Goal: Information Seeking & Learning: Learn about a topic

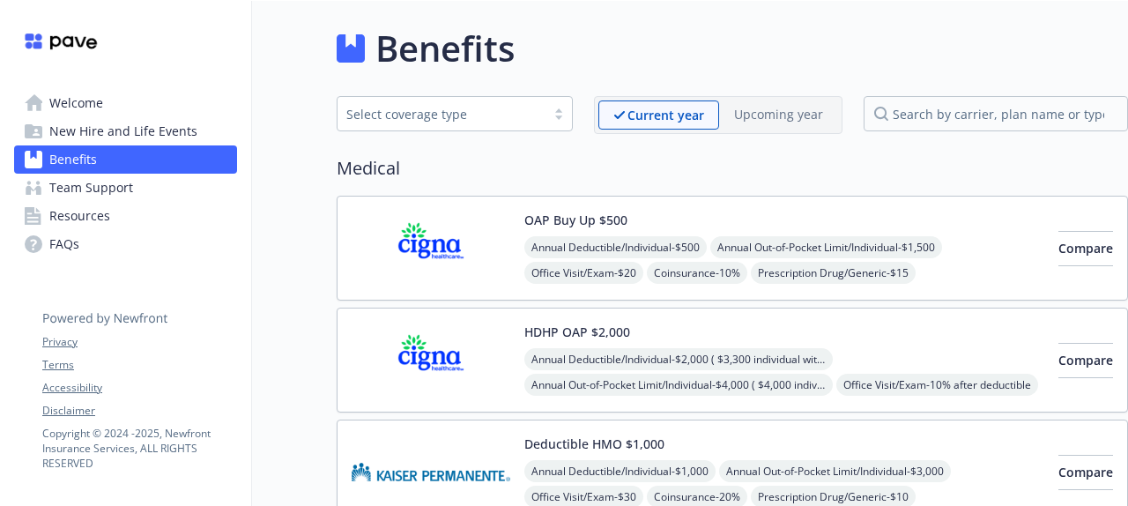
scroll to position [887, 0]
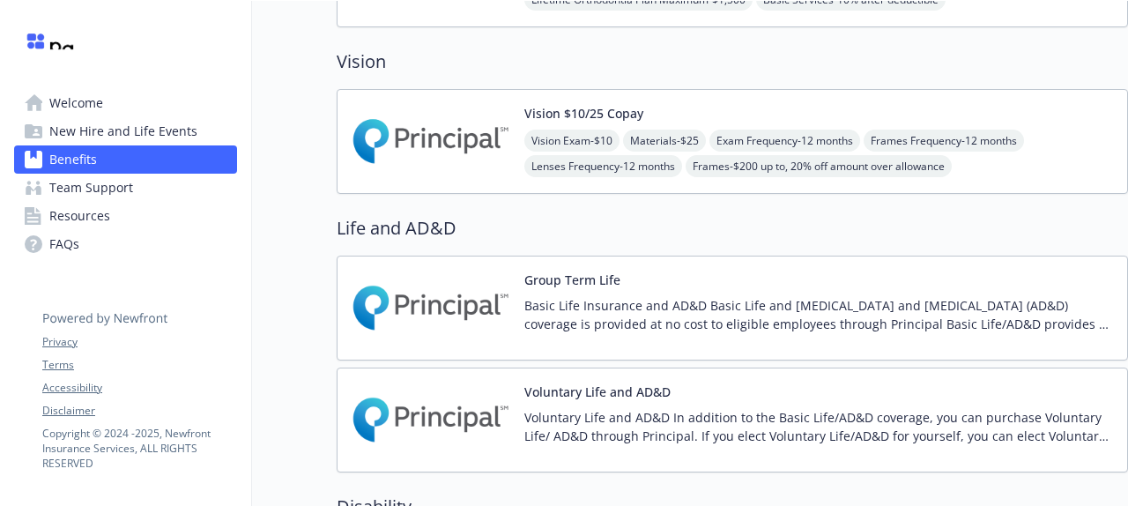
click at [1009, 114] on div "Vision $10/25 Copay Vision Exam - $10 Materials - $25 Exam Frequency - 12 month…" at bounding box center [818, 141] width 589 height 75
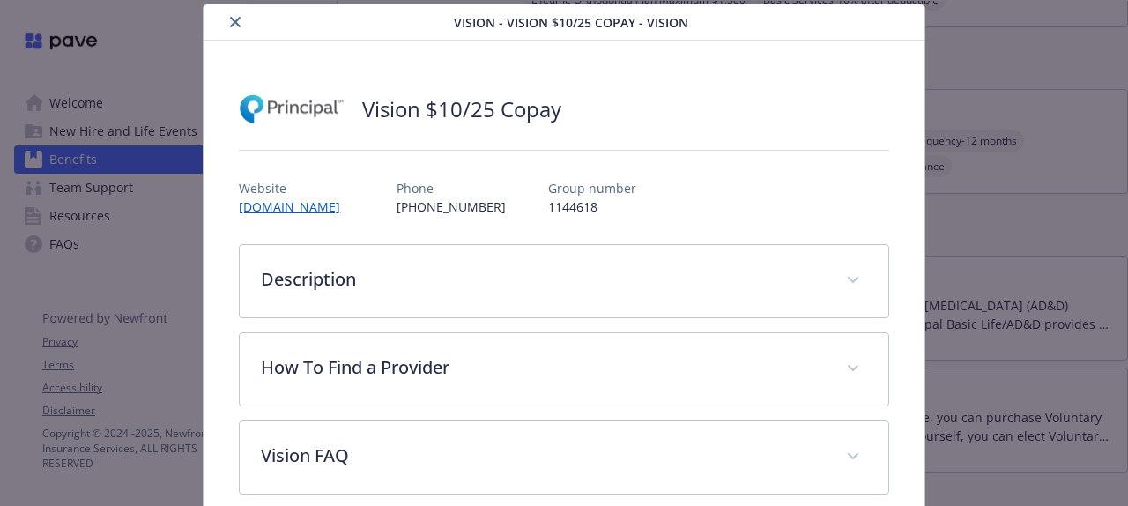
scroll to position [49, 0]
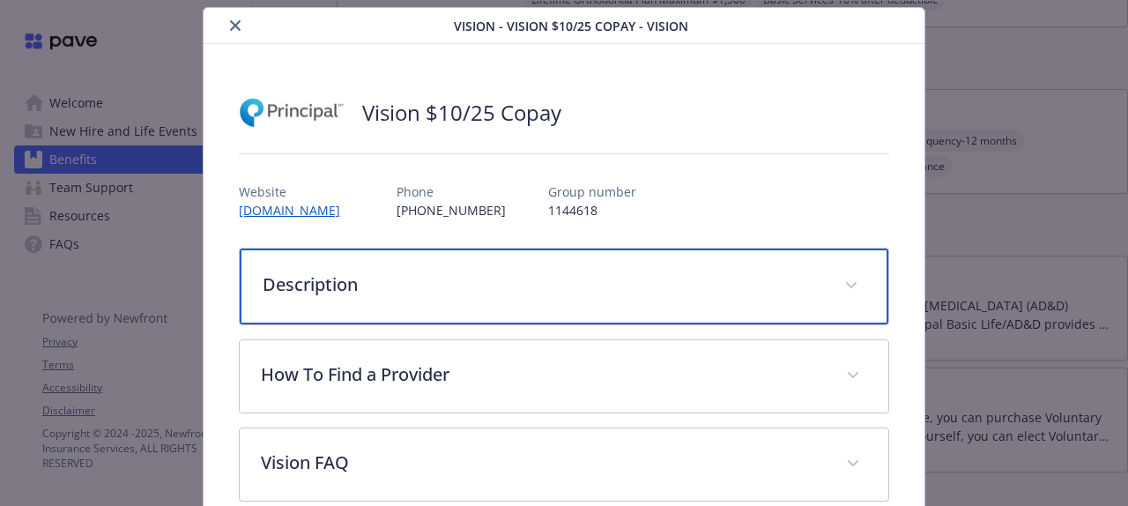
click at [333, 267] on div "Description" at bounding box center [564, 286] width 648 height 76
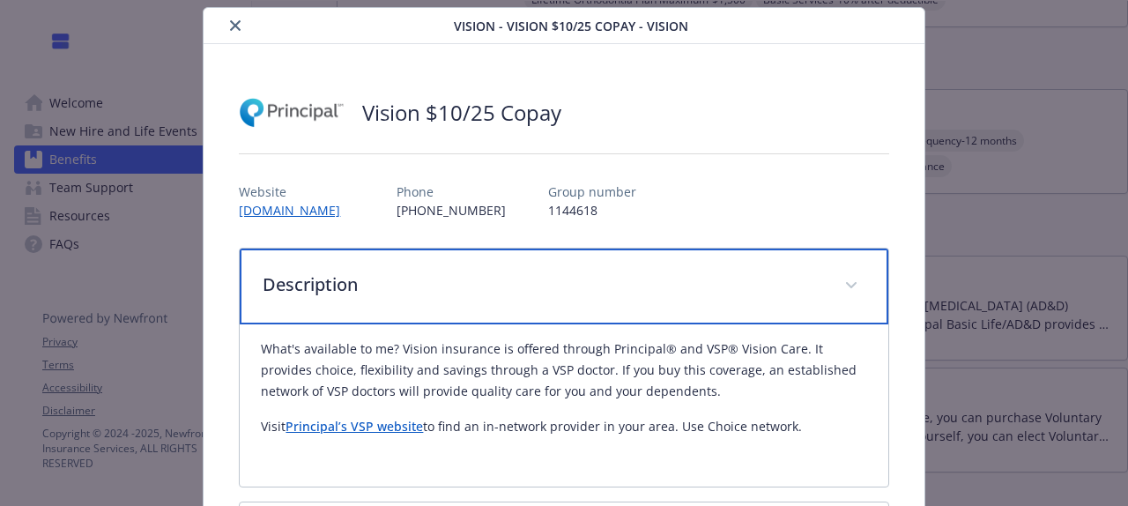
scroll to position [54, 0]
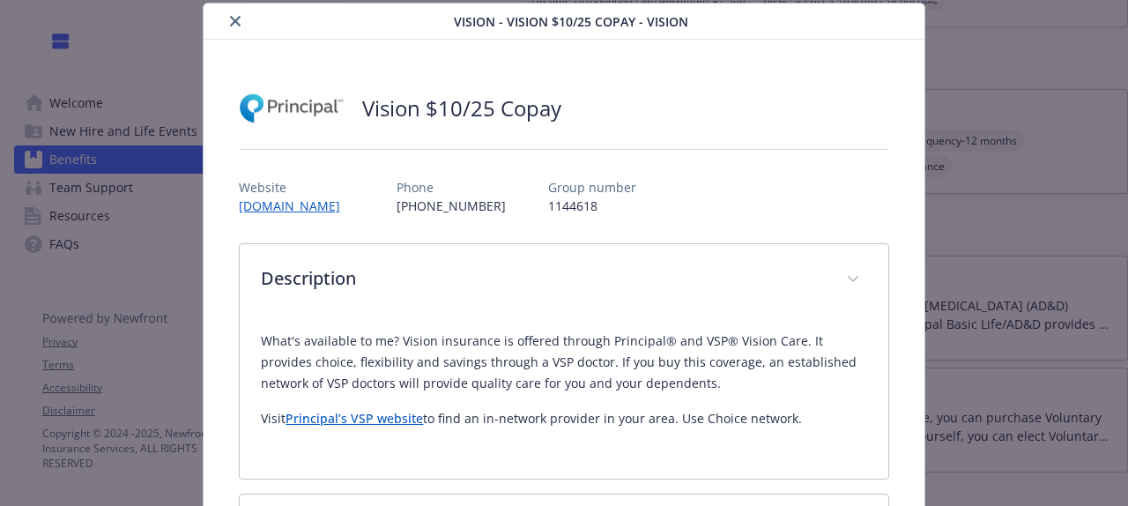
click at [230, 17] on icon "close" at bounding box center [235, 21] width 11 height 11
